Goal: Task Accomplishment & Management: Complete application form

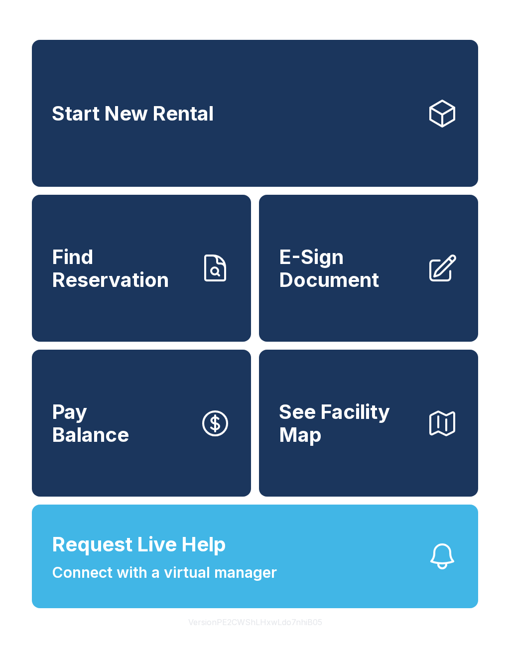
click at [390, 272] on span "E-Sign Document" at bounding box center [348, 268] width 139 height 45
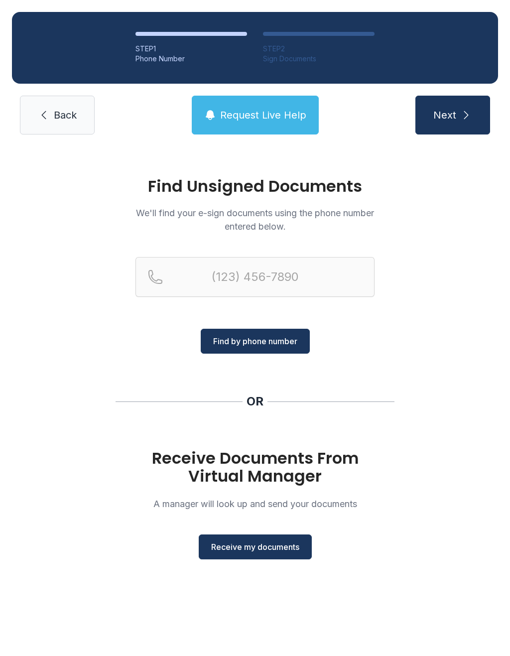
click at [87, 108] on link "Back" at bounding box center [57, 115] width 75 height 39
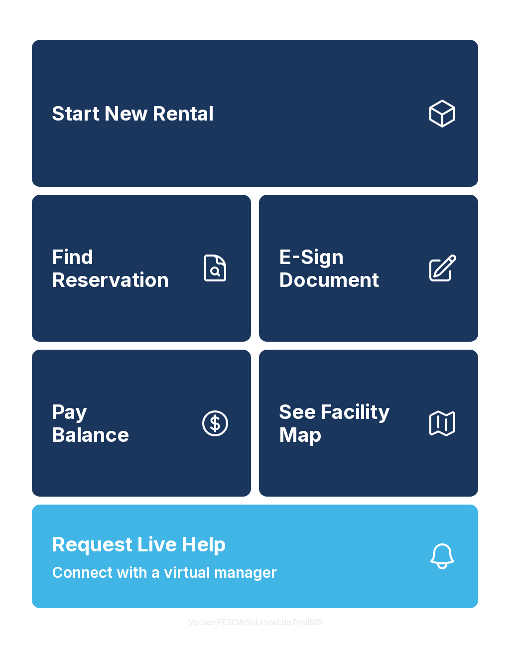
click at [100, 584] on span "Connect with a virtual manager" at bounding box center [164, 572] width 225 height 22
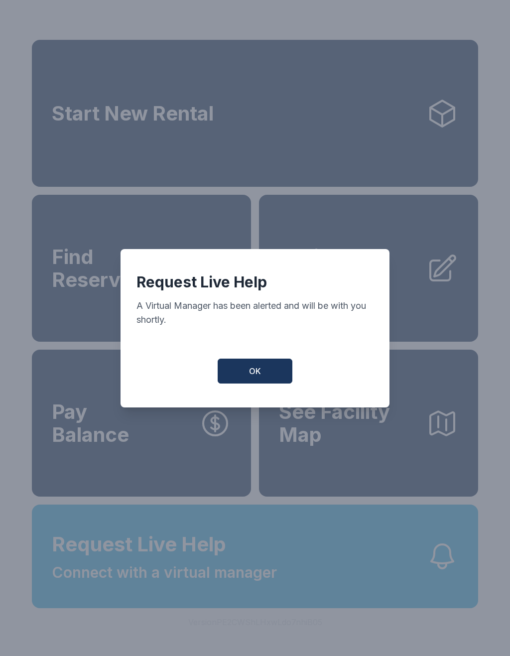
click at [250, 375] on span "OK" at bounding box center [255, 371] width 12 height 12
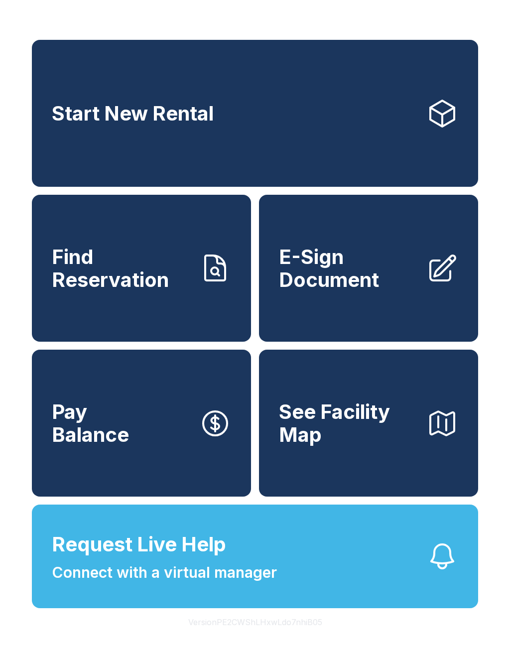
click at [355, 159] on link "Start New Rental" at bounding box center [255, 113] width 446 height 147
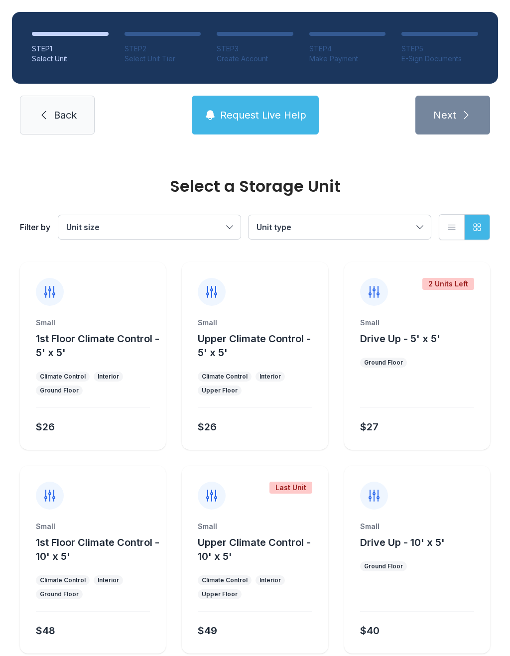
click at [49, 114] on icon at bounding box center [44, 115] width 12 height 12
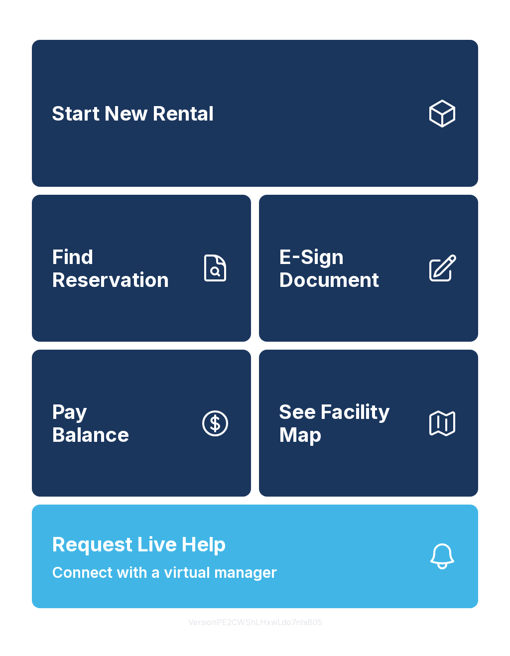
click at [207, 559] on span "Request Live Help" at bounding box center [139, 545] width 174 height 30
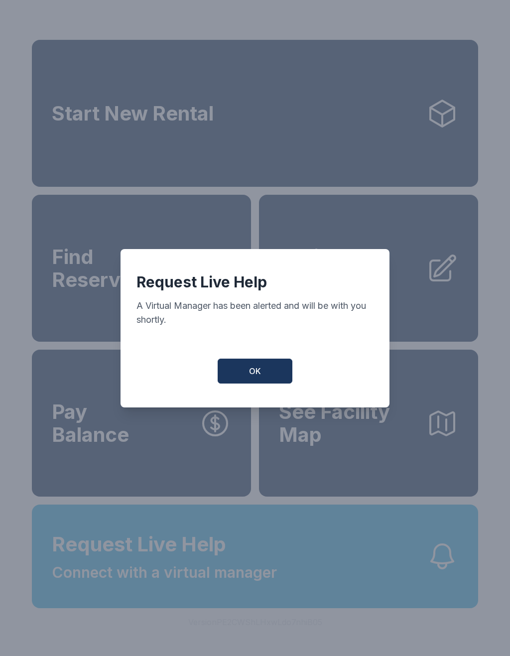
click at [264, 380] on button "OK" at bounding box center [255, 371] width 75 height 25
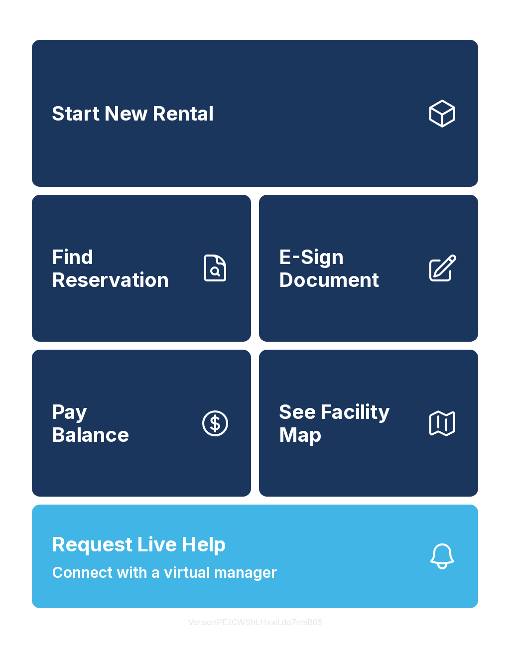
click at [411, 291] on span "E-Sign Document" at bounding box center [348, 268] width 139 height 45
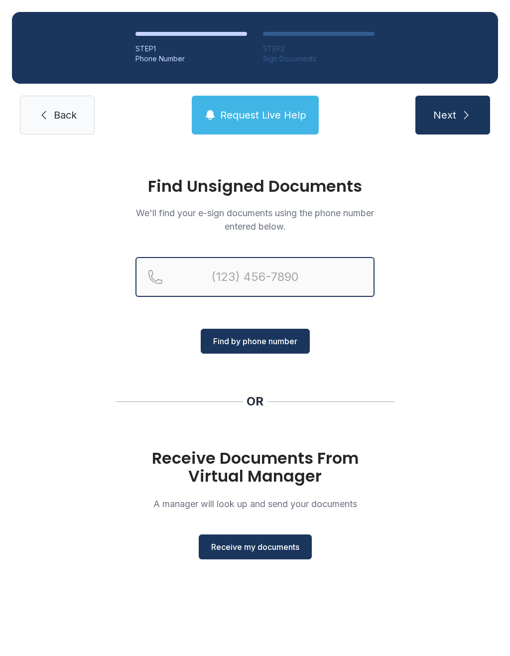
click at [297, 273] on input "Reservation phone number" at bounding box center [254, 277] width 239 height 40
type input "[PHONE_NUMBER]"
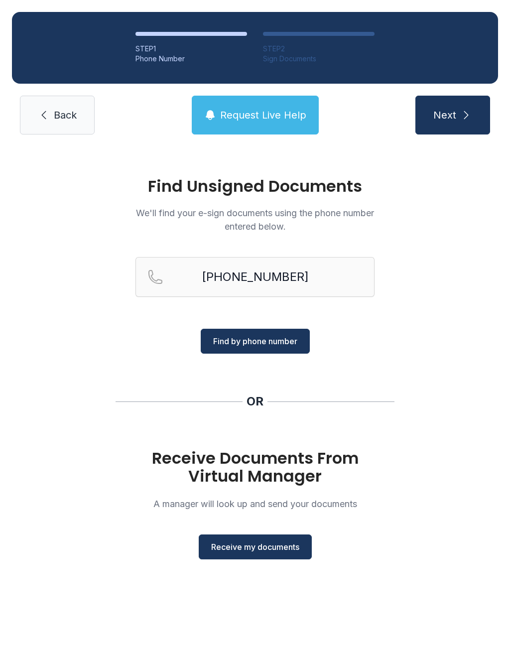
click at [264, 340] on span "Find by phone number" at bounding box center [255, 341] width 84 height 12
click at [73, 113] on span "Back" at bounding box center [65, 115] width 23 height 14
